Goal: Information Seeking & Learning: Learn about a topic

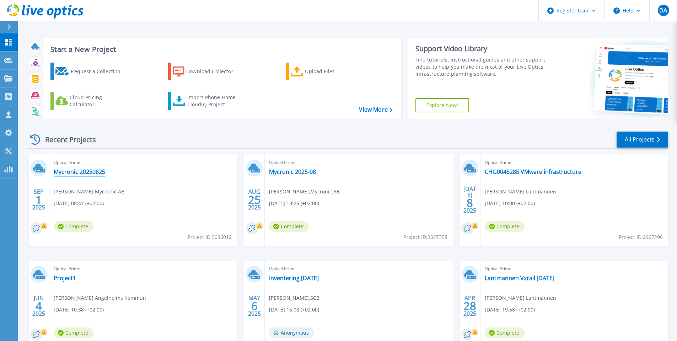
click at [82, 172] on link "Mycronic 20250825" at bounding box center [80, 171] width 52 height 7
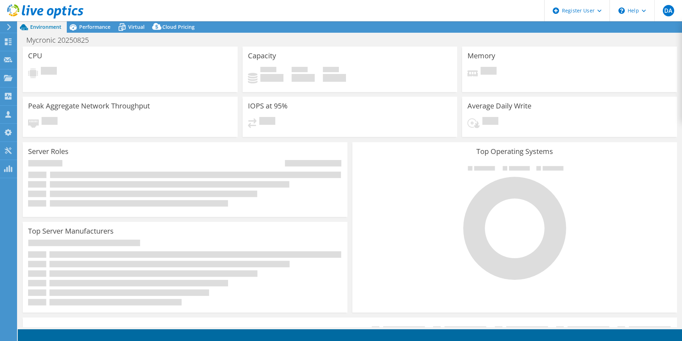
select select "USD"
select select "EUFrankfurt"
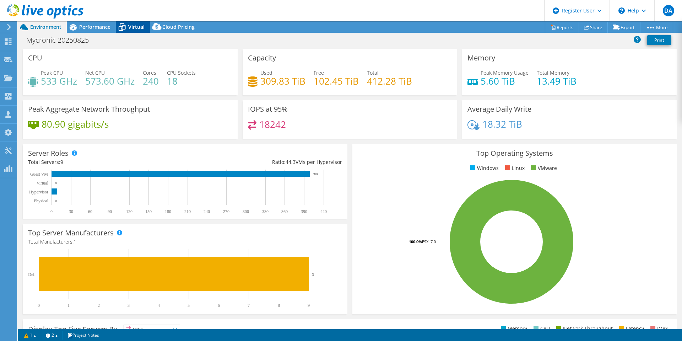
click at [133, 27] on span "Virtual" at bounding box center [136, 26] width 16 height 7
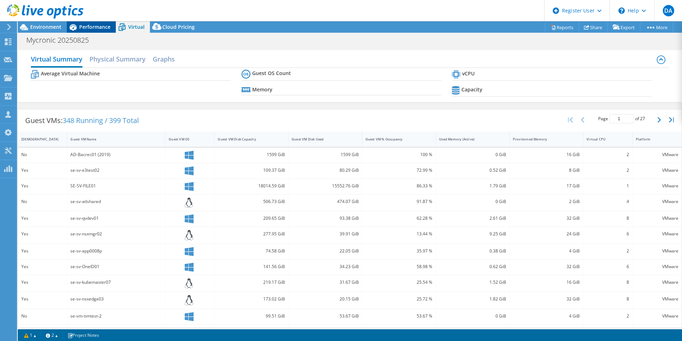
click at [95, 26] on span "Performance" at bounding box center [94, 26] width 31 height 7
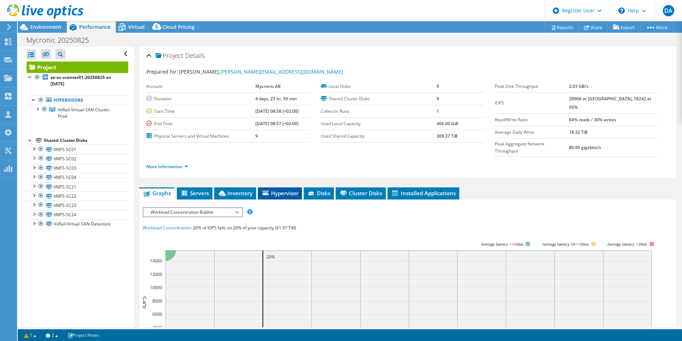
click at [278, 189] on span "Hypervisor" at bounding box center [279, 192] width 37 height 7
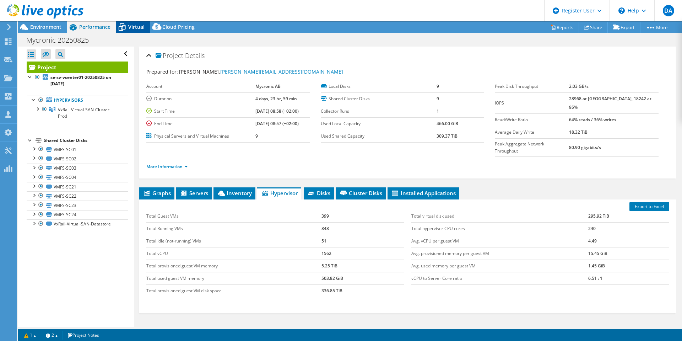
click at [133, 26] on span "Virtual" at bounding box center [136, 26] width 16 height 7
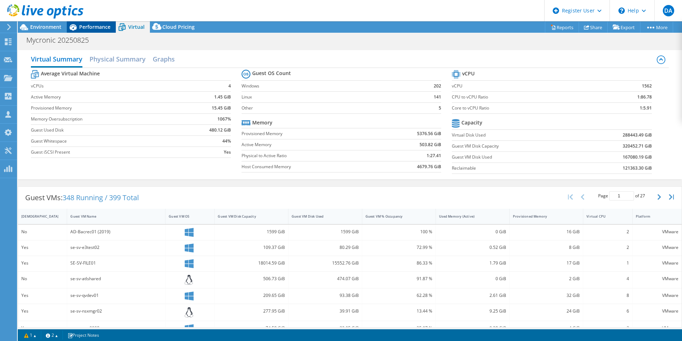
click at [96, 28] on span "Performance" at bounding box center [94, 26] width 31 height 7
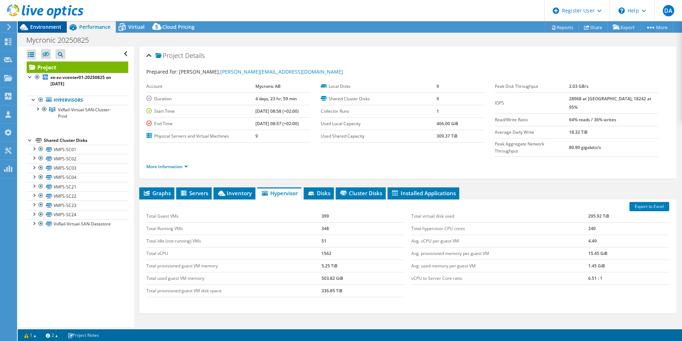
click at [49, 26] on span "Environment" at bounding box center [45, 26] width 31 height 7
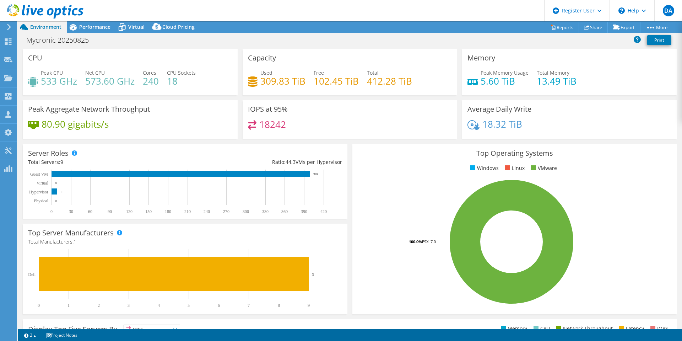
select select "EUFrankfurt"
select select "USD"
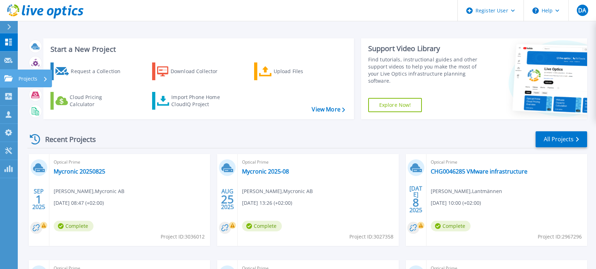
click at [10, 73] on link "Projects Projects" at bounding box center [9, 79] width 18 height 18
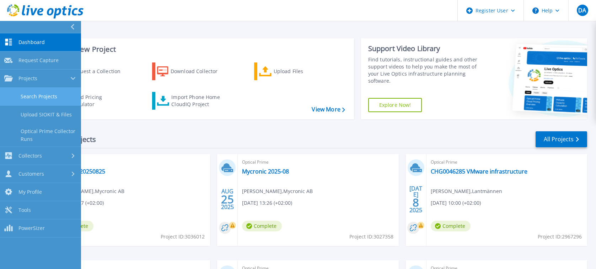
click at [30, 94] on link "Search Projects" at bounding box center [40, 97] width 81 height 18
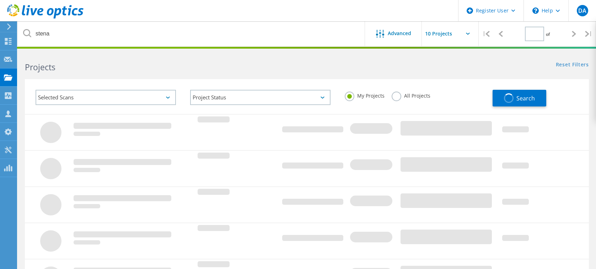
type input "1"
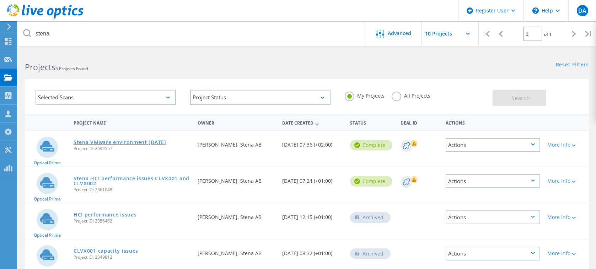
click at [125, 141] on link "Stena VMware environment 2024-10-14" at bounding box center [120, 142] width 93 height 5
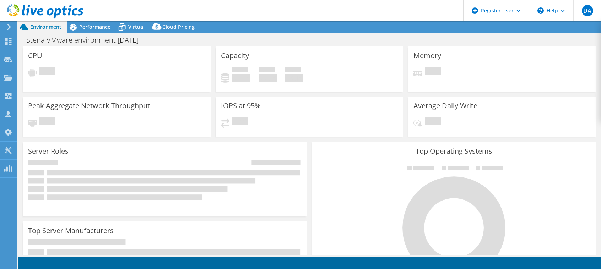
select select "EUFrankfurt"
select select "USD"
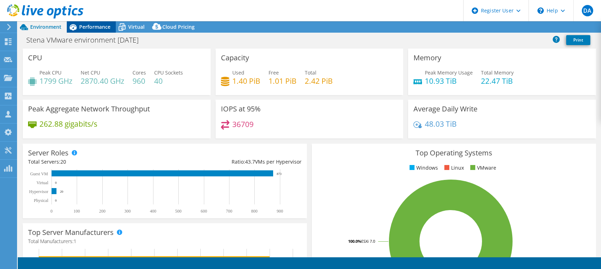
click at [93, 26] on span "Performance" at bounding box center [94, 26] width 31 height 7
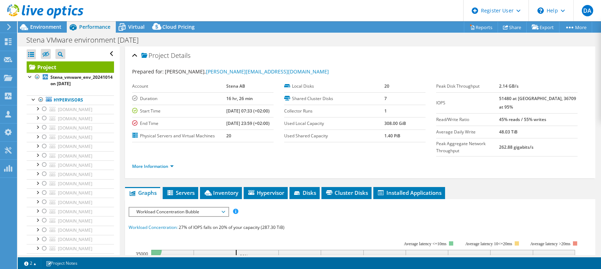
click at [176, 163] on li "More Information" at bounding box center [155, 167] width 46 height 8
click at [174, 163] on li "More Information" at bounding box center [155, 167] width 46 height 8
click at [172, 163] on link "More Information" at bounding box center [153, 166] width 42 height 6
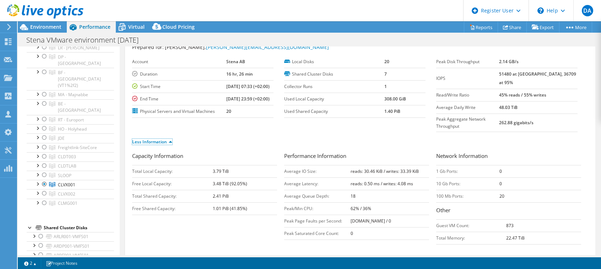
scroll to position [36, 0]
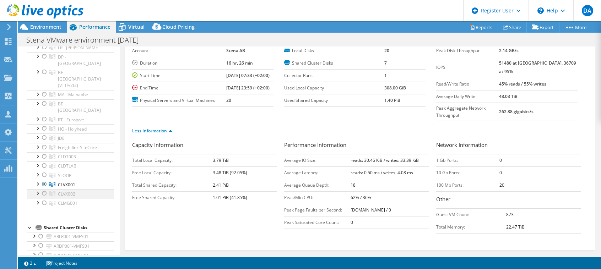
click at [44, 189] on div at bounding box center [44, 193] width 7 height 9
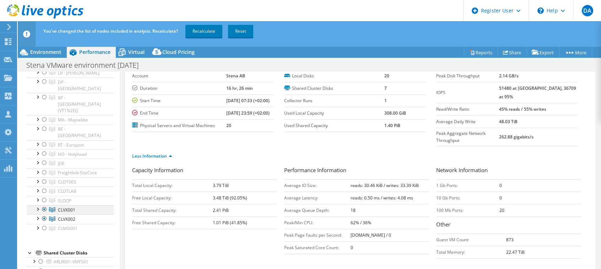
click at [45, 205] on div at bounding box center [44, 209] width 7 height 9
click at [205, 31] on link "Recalculate" at bounding box center [203, 31] width 37 height 13
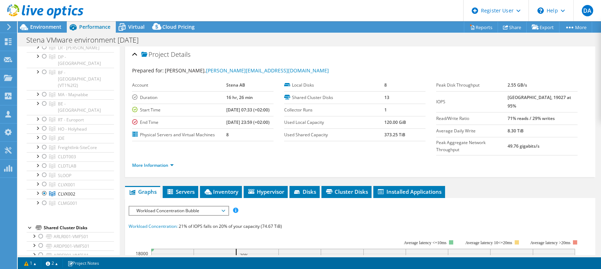
scroll to position [0, 0]
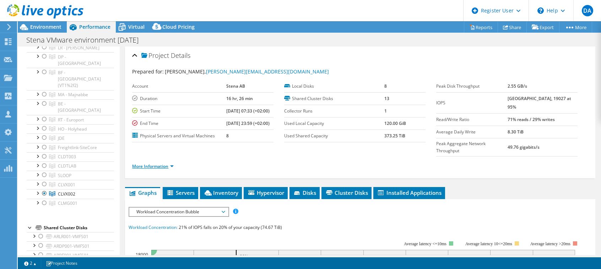
click at [170, 163] on link "More Information" at bounding box center [153, 166] width 42 height 6
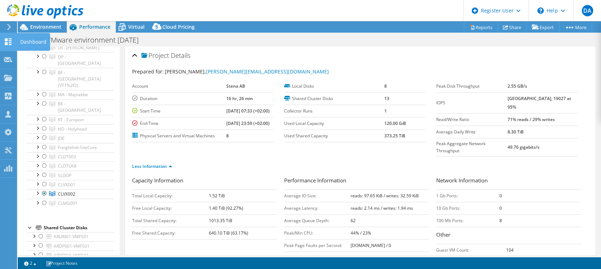
click at [8, 41] on icon at bounding box center [8, 41] width 9 height 7
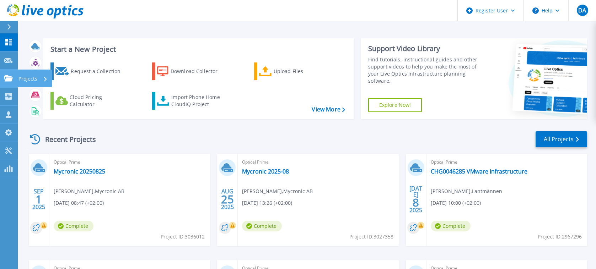
click at [3, 76] on link "Projects Projects" at bounding box center [9, 79] width 18 height 18
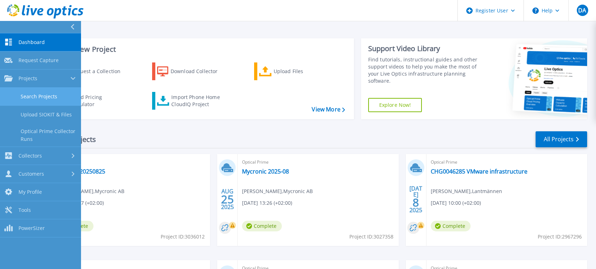
click at [59, 98] on link "Search Projects" at bounding box center [40, 97] width 81 height 18
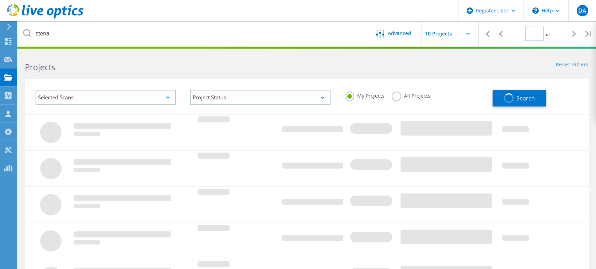
type input "1"
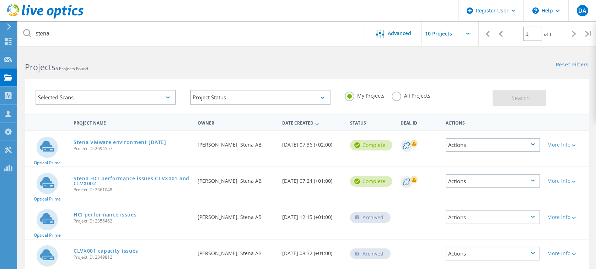
click at [399, 94] on label "All Projects" at bounding box center [411, 95] width 39 height 7
click at [0, 0] on input "All Projects" at bounding box center [0, 0] width 0 height 0
click at [514, 93] on button "Search" at bounding box center [519, 98] width 54 height 16
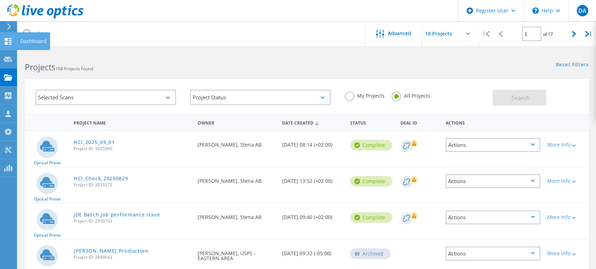
click at [6, 43] on use at bounding box center [8, 41] width 7 height 7
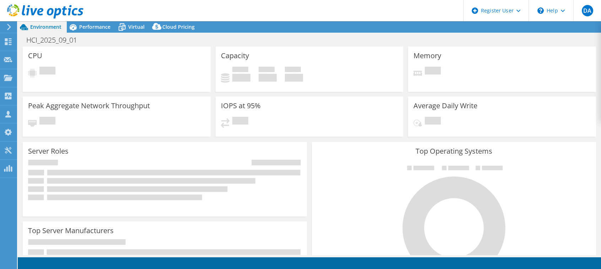
select select "EUFrankfurt"
select select "USD"
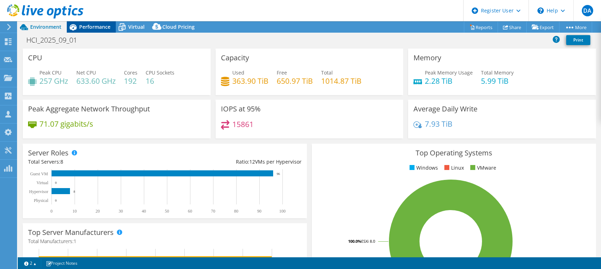
click at [97, 28] on span "Performance" at bounding box center [94, 26] width 31 height 7
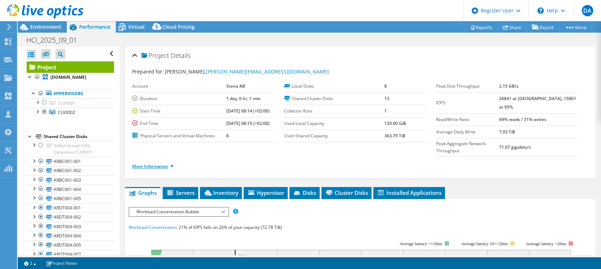
click at [169, 163] on link "More Information" at bounding box center [153, 166] width 42 height 6
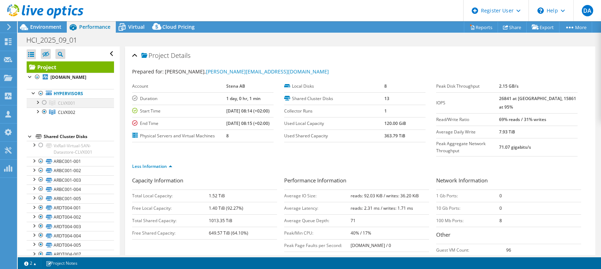
click at [44, 101] on div at bounding box center [44, 102] width 7 height 9
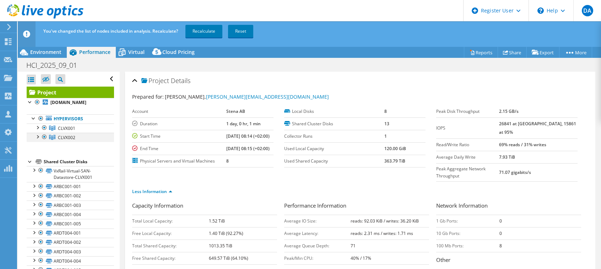
click at [44, 136] on div at bounding box center [44, 137] width 7 height 9
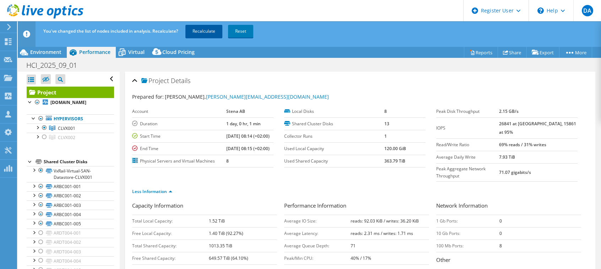
click at [208, 29] on link "Recalculate" at bounding box center [203, 31] width 37 height 13
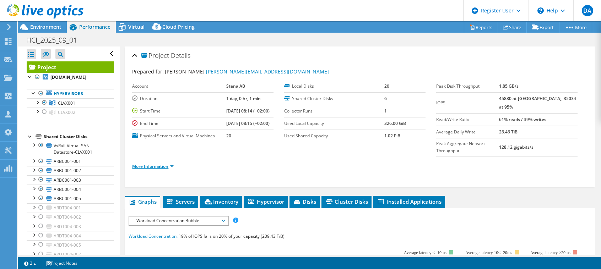
click at [174, 163] on link "More Information" at bounding box center [153, 166] width 42 height 6
